Goal: Information Seeking & Learning: Learn about a topic

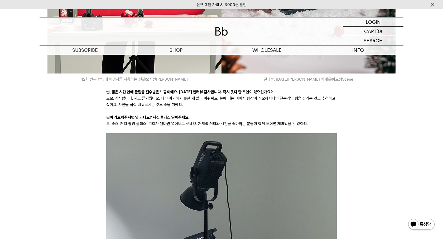
scroll to position [3473, 0]
click at [371, 29] on p "장바구니" at bounding box center [370, 31] width 17 height 9
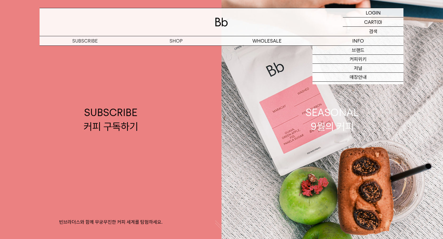
click at [370, 34] on p "검색" at bounding box center [373, 31] width 8 height 9
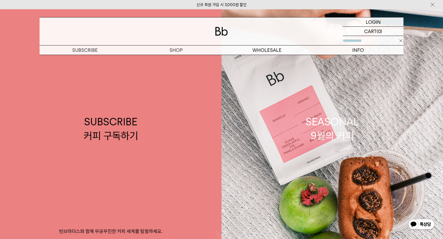
click at [371, 38] on input "text" at bounding box center [373, 40] width 61 height 9
type input "*"
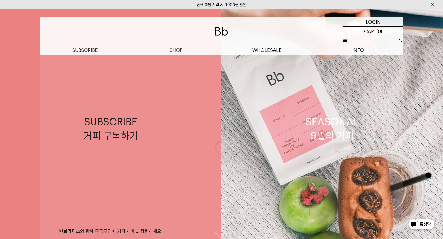
type input "***"
click input "**" at bounding box center [0, 0] width 0 height 0
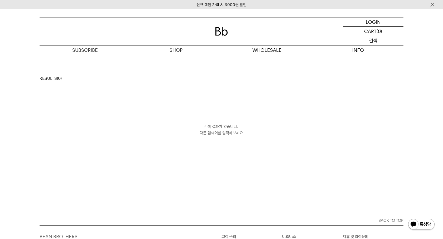
click at [369, 40] on div "SEARCH 검색" at bounding box center [373, 40] width 61 height 9
click at [366, 43] on input "text" at bounding box center [373, 40] width 61 height 9
type input "****"
click input "**" at bounding box center [0, 0] width 0 height 0
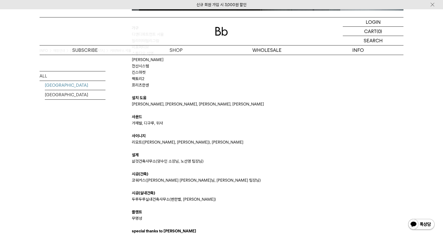
scroll to position [1125, 0]
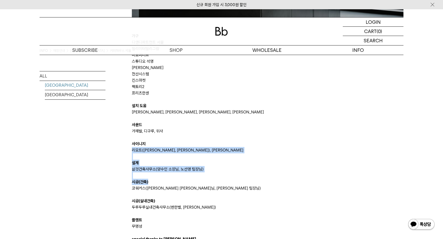
drag, startPoint x: 154, startPoint y: 158, endPoint x: 170, endPoint y: 184, distance: 29.9
click at [170, 184] on p "시공(건축)" at bounding box center [268, 181] width 272 height 6
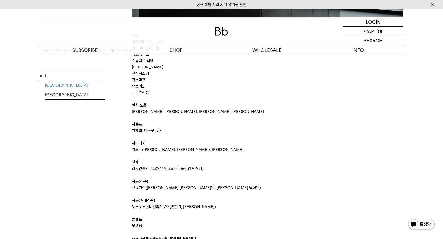
scroll to position [1125, 0]
click at [160, 135] on p at bounding box center [268, 137] width 272 height 6
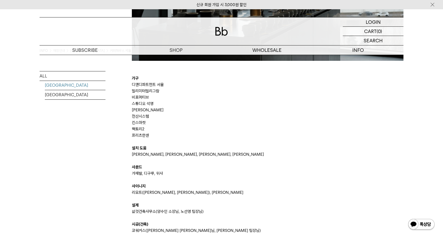
click at [160, 135] on p "프리츠한센" at bounding box center [268, 135] width 272 height 6
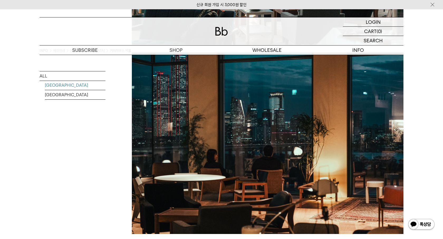
scroll to position [318, 0]
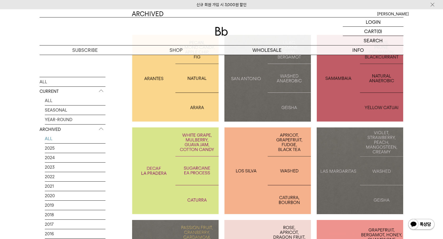
click at [216, 31] on img at bounding box center [221, 31] width 13 height 9
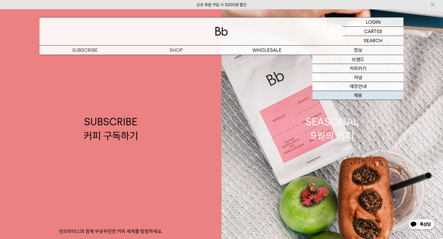
click at [355, 96] on link "채용" at bounding box center [358, 95] width 91 height 9
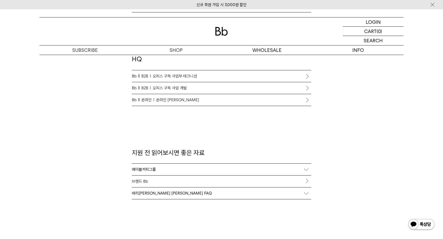
scroll to position [511, 0]
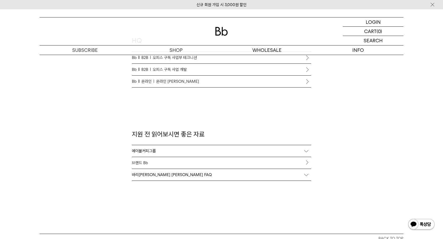
click at [149, 163] on link "브랜드 Bb" at bounding box center [222, 163] width 180 height 12
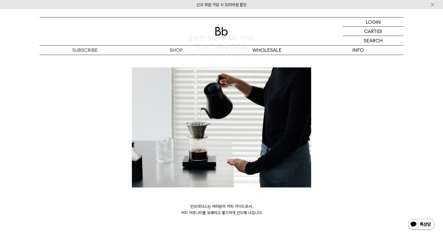
scroll to position [1446, 0]
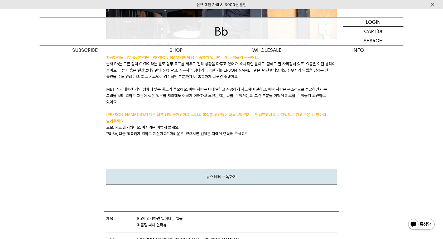
scroll to position [1741, 0]
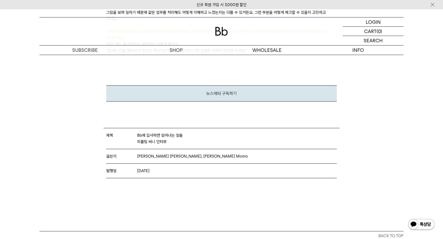
click at [153, 132] on span "Bb에 입사하면 일어나는 일들 피플팀 써니 인터뷰" at bounding box center [160, 138] width 46 height 13
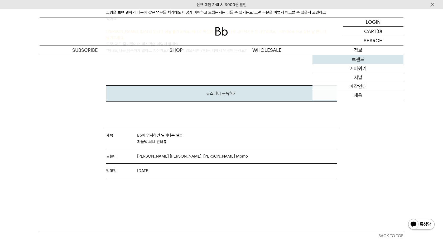
click at [364, 59] on link "브랜드" at bounding box center [358, 59] width 91 height 9
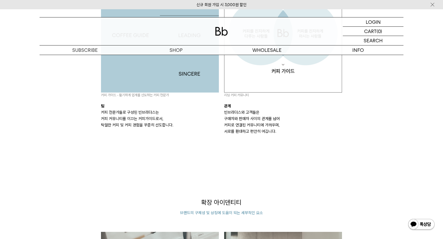
scroll to position [685, 0]
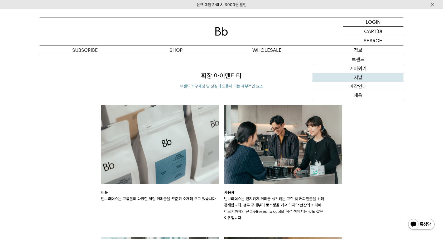
click at [364, 81] on link "저널" at bounding box center [358, 77] width 91 height 9
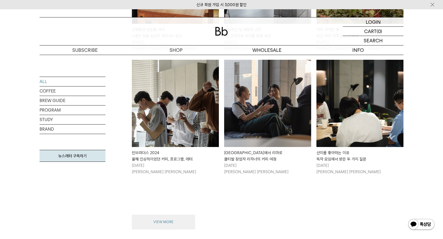
scroll to position [584, 0]
click at [172, 214] on button "VIEW MORE" at bounding box center [163, 221] width 63 height 15
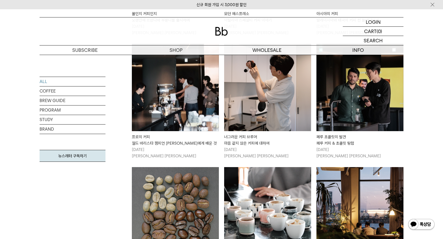
scroll to position [1235, 0]
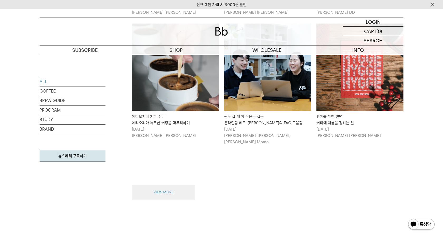
click at [178, 185] on button "VIEW MORE" at bounding box center [163, 192] width 63 height 15
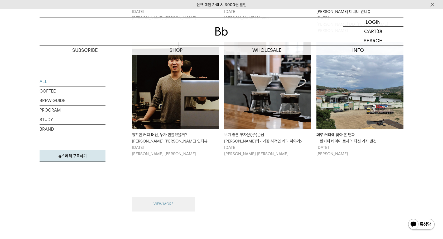
scroll to position [1870, 0]
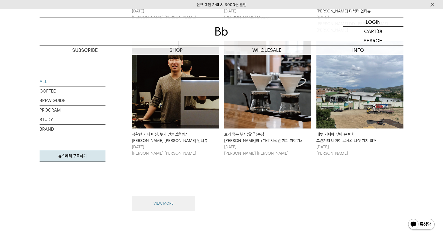
click at [186, 196] on button "VIEW MORE" at bounding box center [163, 203] width 63 height 15
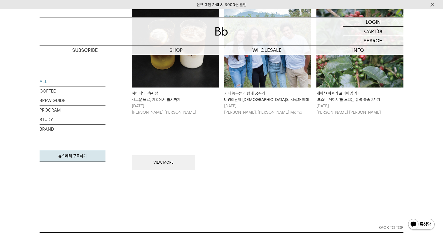
scroll to position [2567, 0]
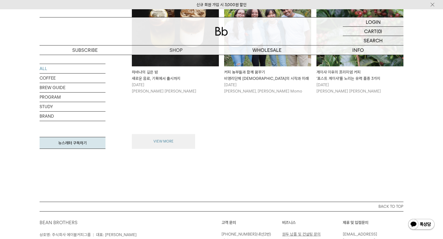
drag, startPoint x: 186, startPoint y: 87, endPoint x: 175, endPoint y: 75, distance: 16.6
drag, startPoint x: 175, startPoint y: 75, endPoint x: 177, endPoint y: 76, distance: 3.0
click at [175, 134] on button "VIEW MORE" at bounding box center [163, 141] width 63 height 15
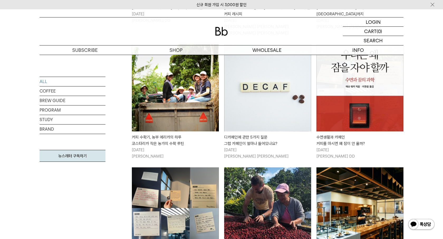
scroll to position [3182, 0]
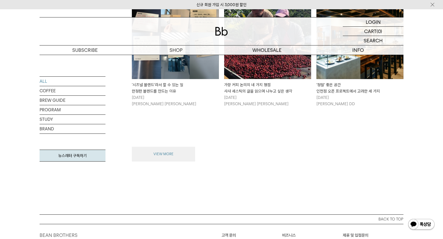
click at [168, 147] on button "VIEW MORE" at bounding box center [163, 154] width 63 height 15
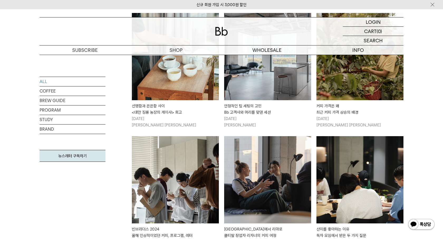
scroll to position [509, 0]
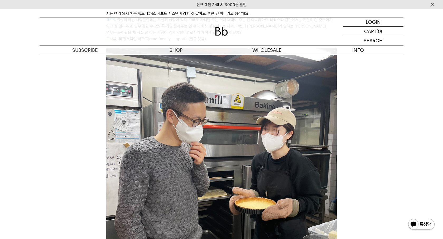
scroll to position [2985, 0]
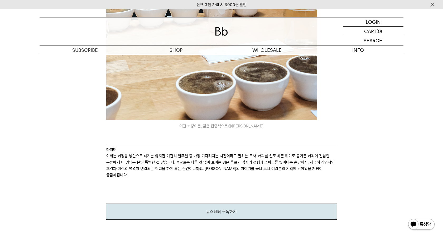
scroll to position [2111, 0]
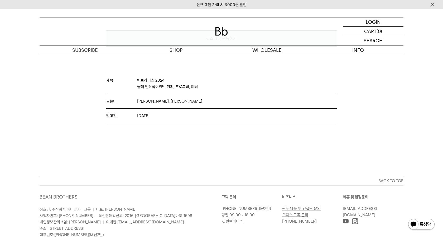
scroll to position [2772, 0]
